Goal: Find specific page/section: Find specific page/section

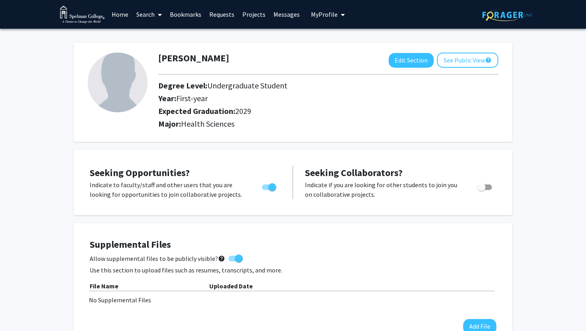
click at [150, 14] on link "Search" at bounding box center [149, 14] width 34 height 28
click at [165, 37] on span "Faculty/Staff" at bounding box center [161, 37] width 59 height 16
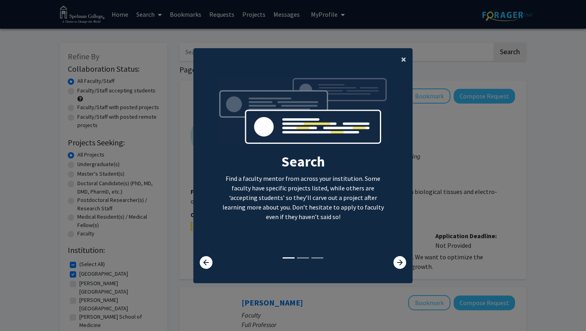
click at [400, 60] on button "×" at bounding box center [404, 59] width 18 height 22
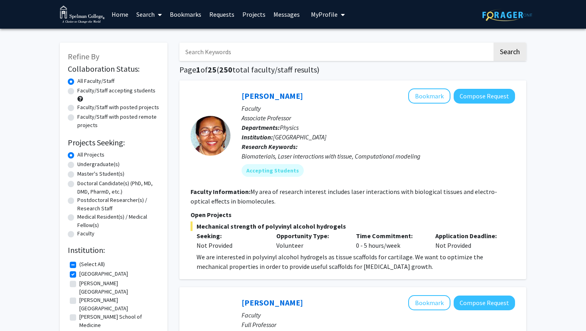
click at [250, 55] on input "Search Keywords" at bounding box center [335, 52] width 313 height 18
type input "[PERSON_NAME]"
click at [494, 43] on button "Search" at bounding box center [510, 52] width 33 height 18
checkbox input "false"
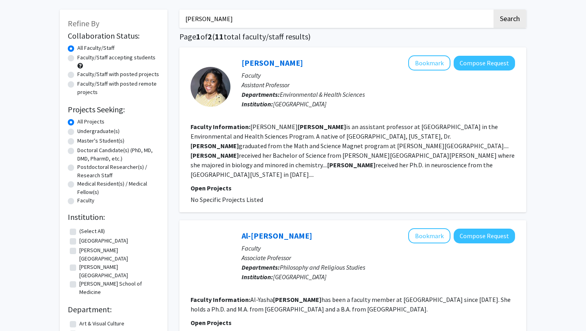
scroll to position [30, 0]
